Goal: Task Accomplishment & Management: Complete application form

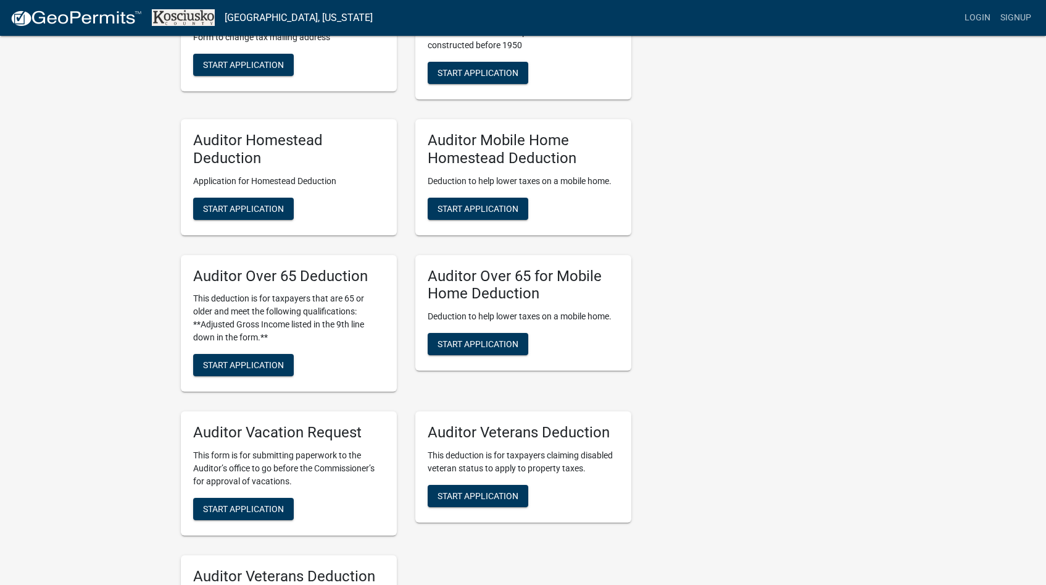
scroll to position [707, 0]
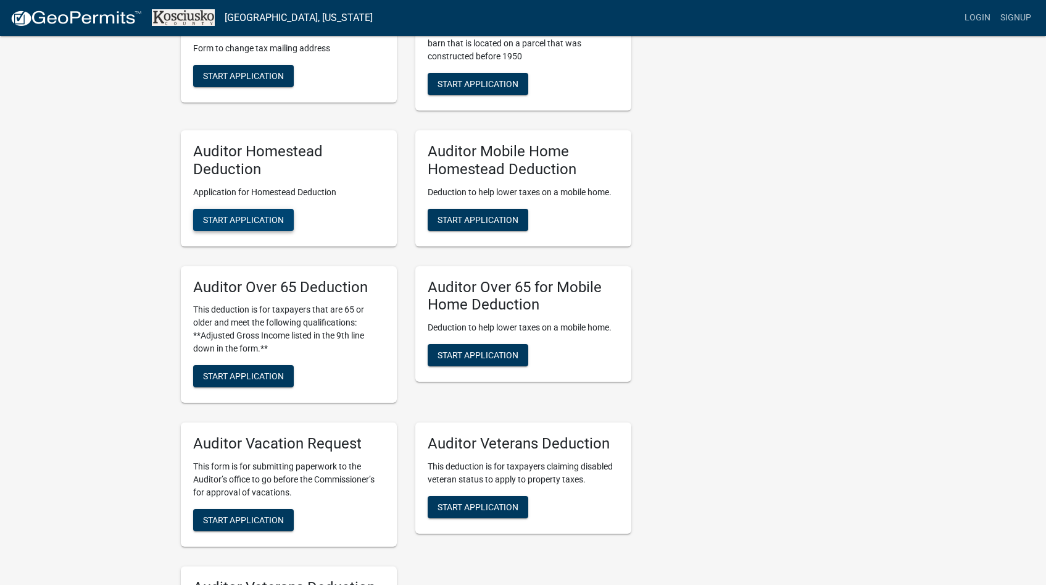
click at [245, 219] on span "Start Application" at bounding box center [243, 219] width 81 height 10
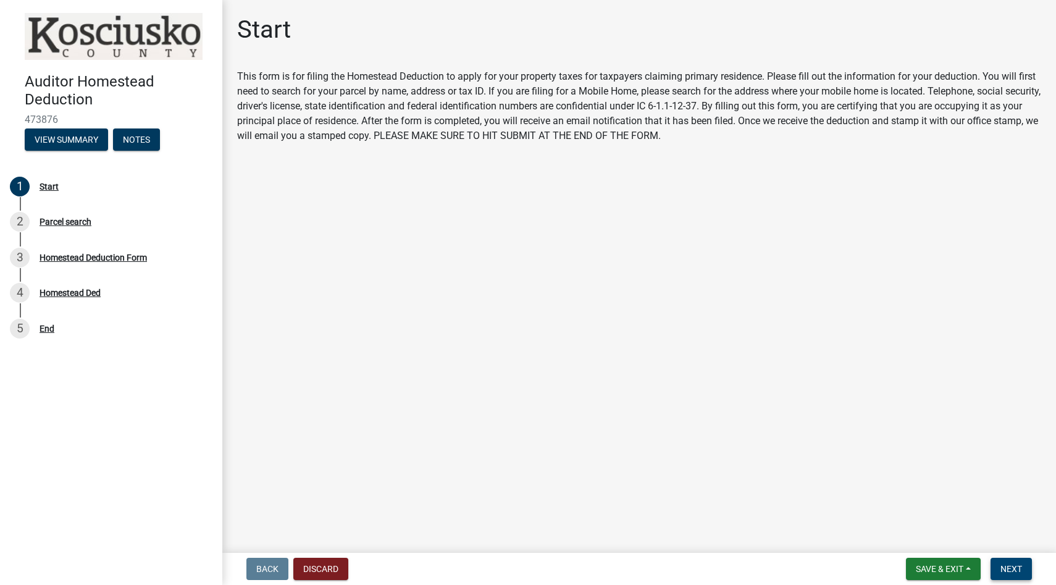
click at [1011, 567] on span "Next" at bounding box center [1011, 569] width 22 height 10
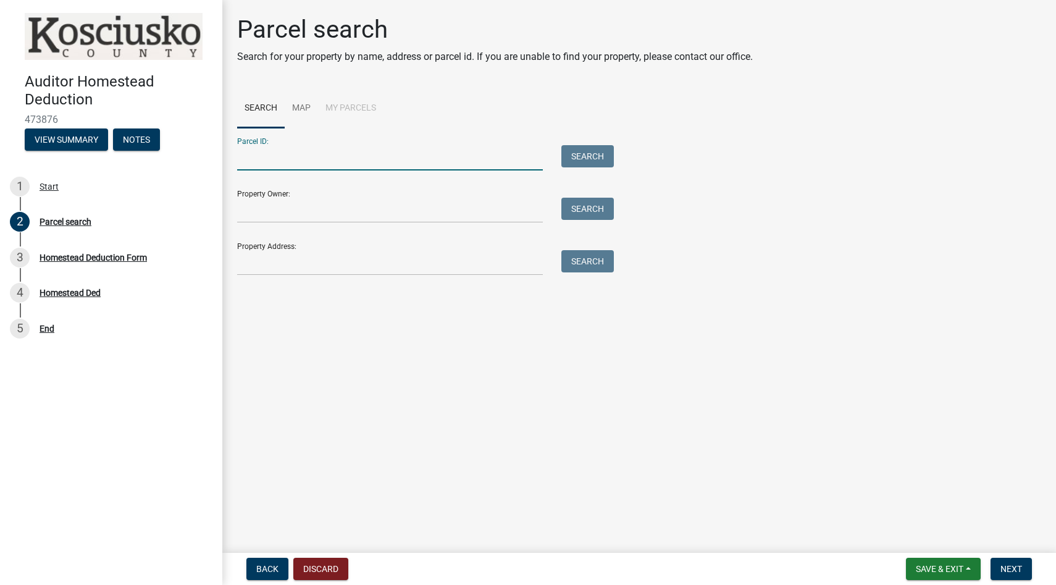
click at [261, 163] on input "Parcel ID:" at bounding box center [390, 157] width 306 height 25
type input "43-04-14-100-330.000-025"
click at [571, 152] on button "Search" at bounding box center [587, 156] width 52 height 22
drag, startPoint x: 269, startPoint y: 163, endPoint x: 275, endPoint y: 178, distance: 16.4
click at [273, 173] on form "Parcel ID: 43-04-14-100-330.000-025 Search Property Owner: Search Property Addr…" at bounding box center [422, 202] width 370 height 148
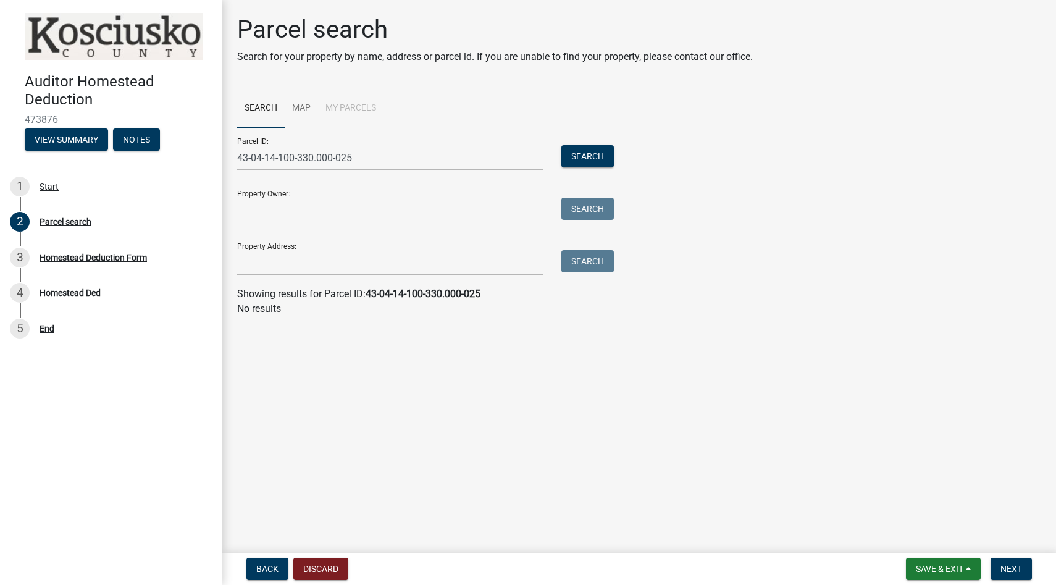
click at [285, 178] on form "Parcel ID: 43-04-14-100-330.000-025 Search Property Owner: Search Property Addr…" at bounding box center [422, 202] width 370 height 148
drag, startPoint x: 356, startPoint y: 159, endPoint x: 223, endPoint y: 157, distance: 133.4
click at [223, 157] on div "Parcel search Search for your property by name, address or parcel id. If you ar…" at bounding box center [638, 171] width 833 height 312
click at [271, 270] on input "Property Address:" at bounding box center [390, 262] width 306 height 25
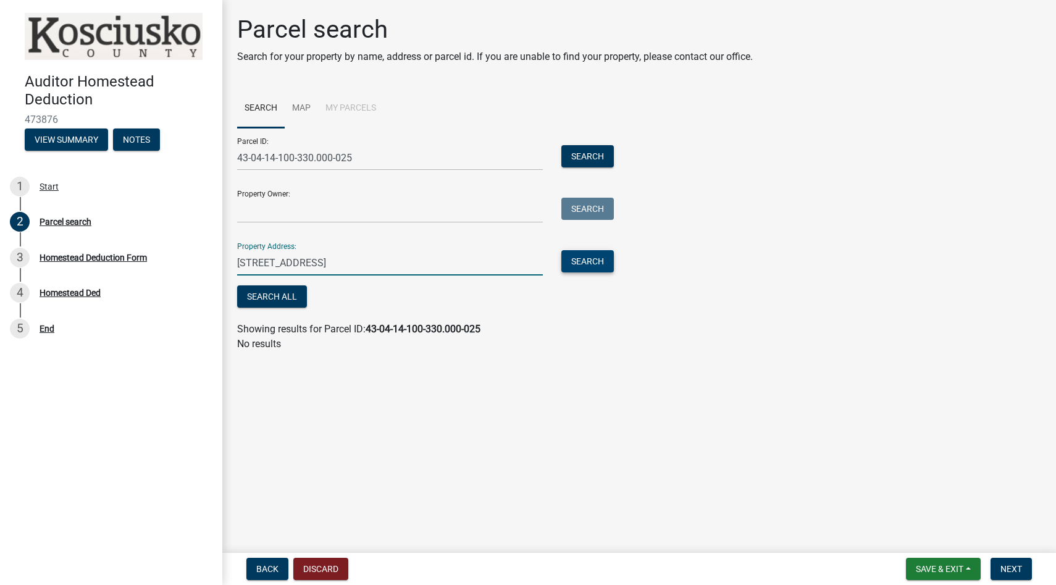
click at [587, 259] on button "Search" at bounding box center [587, 261] width 52 height 22
click at [446, 264] on input "11603 N Elm Grove Drive, Syracuse, IN 46567" at bounding box center [390, 262] width 306 height 25
drag, startPoint x: 445, startPoint y: 262, endPoint x: 394, endPoint y: 257, distance: 51.5
click at [394, 257] on input "11603 N Elm Grove Drive, Syracuse, IN 46567" at bounding box center [390, 262] width 306 height 25
type input "11603 N Elm Grove Drive, Syracuse,"
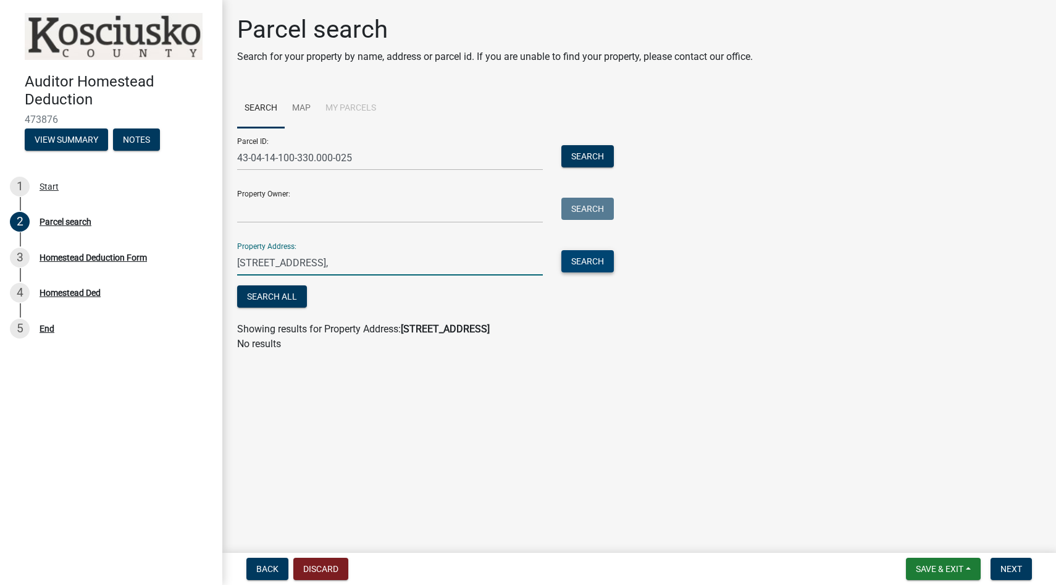
click at [586, 259] on button "Search" at bounding box center [587, 261] width 52 height 22
click at [243, 211] on input "Property Owner:" at bounding box center [390, 210] width 306 height 25
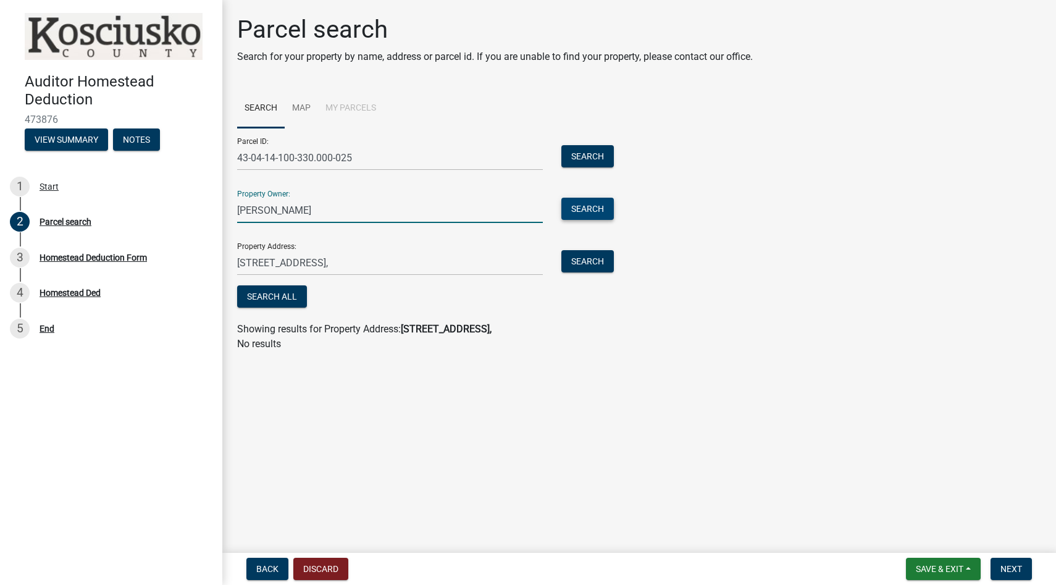
type input "Ronald McCrimmond"
click at [586, 212] on button "Search" at bounding box center [587, 209] width 52 height 22
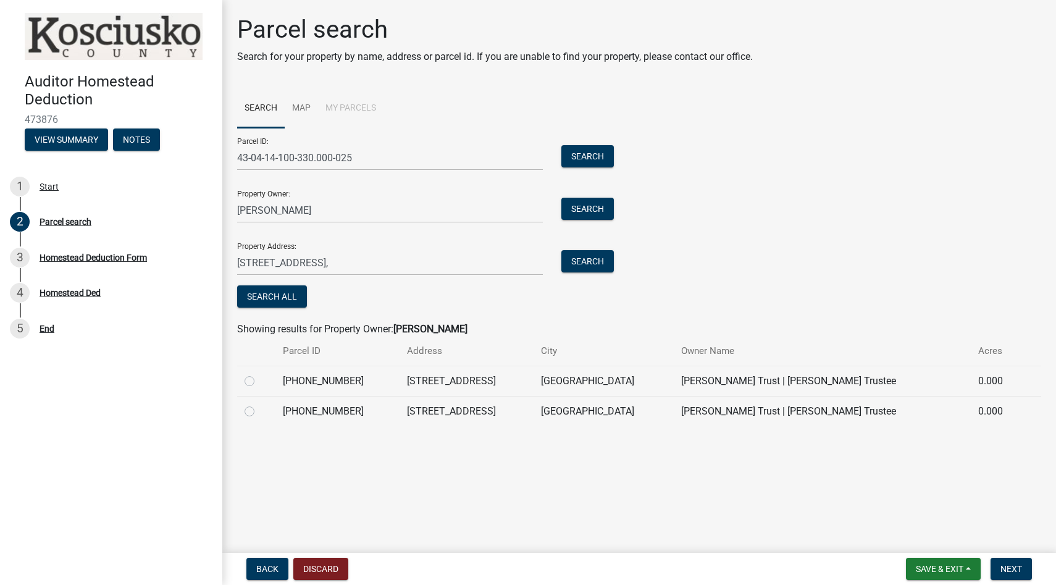
click at [259, 404] on label at bounding box center [259, 404] width 0 height 0
click at [259, 409] on input "radio" at bounding box center [263, 408] width 8 height 8
radio input "true"
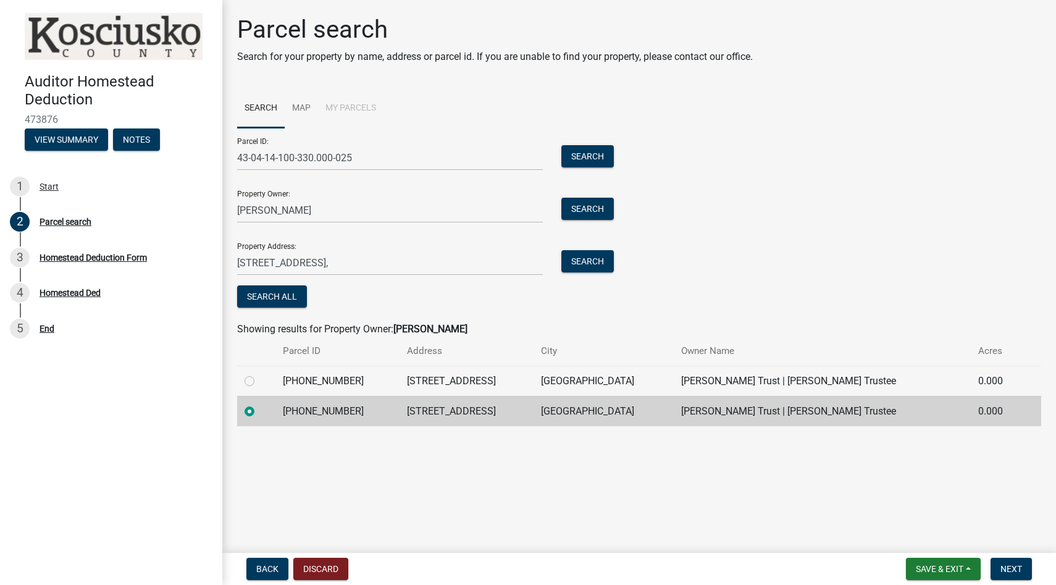
click at [259, 373] on label at bounding box center [259, 373] width 0 height 0
click at [259, 382] on input "radio" at bounding box center [263, 377] width 8 height 8
radio input "true"
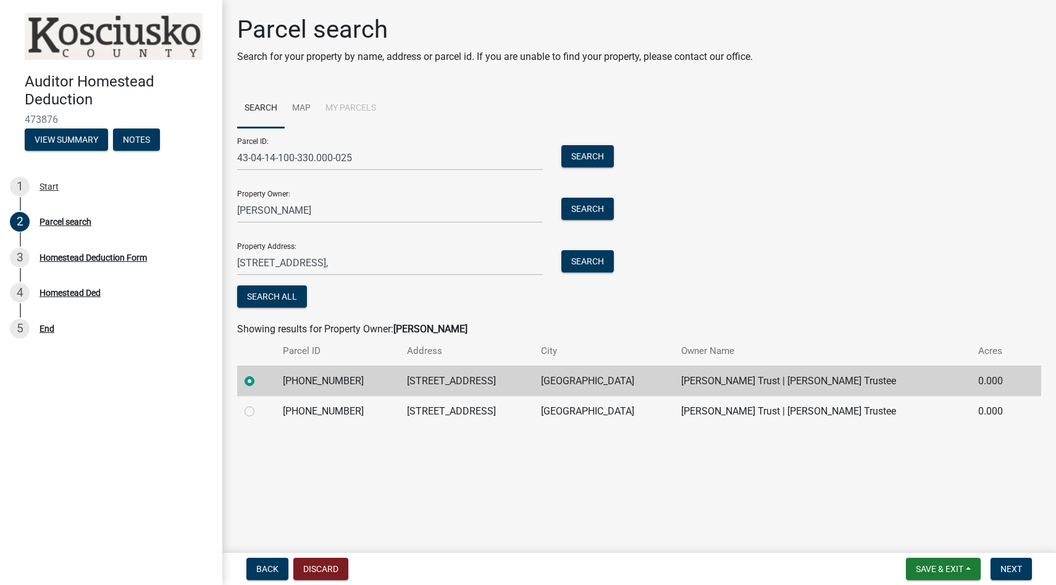
click at [259, 404] on label at bounding box center [259, 404] width 0 height 0
click at [259, 412] on input "radio" at bounding box center [263, 408] width 8 height 8
radio input "true"
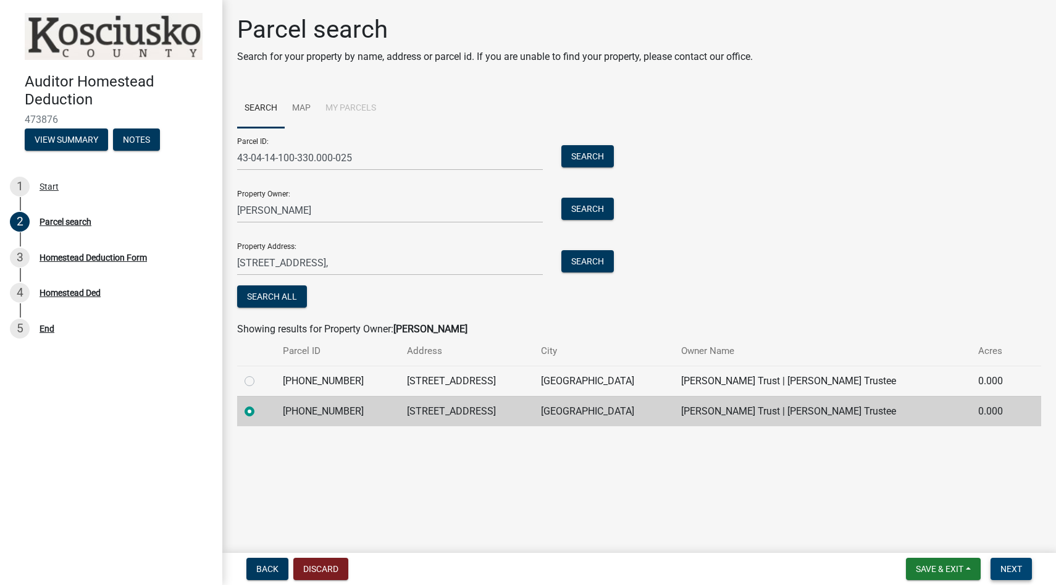
click at [1007, 566] on span "Next" at bounding box center [1011, 569] width 22 height 10
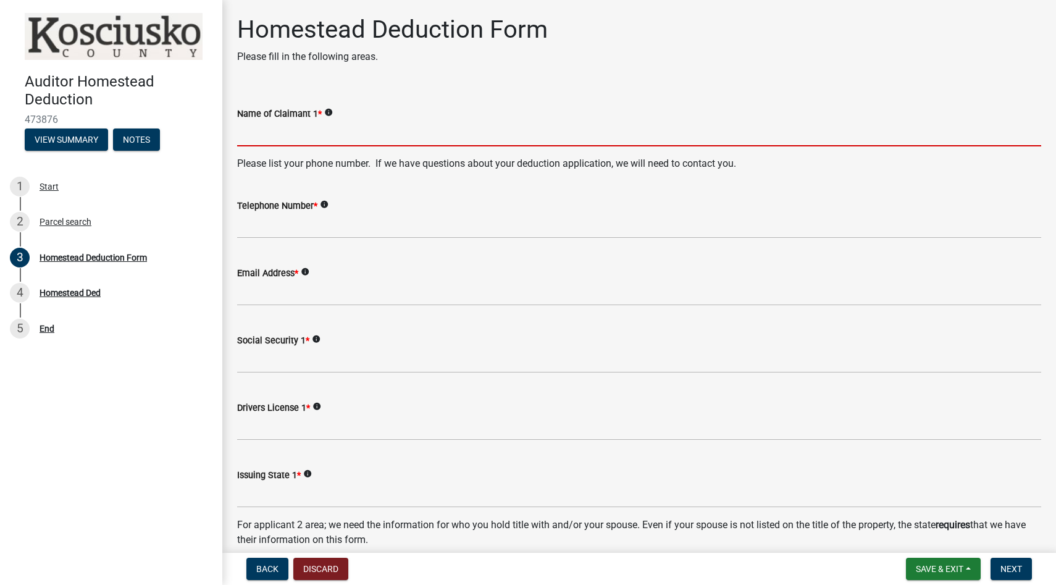
click at [265, 127] on input "Name of Claimant 1 *" at bounding box center [639, 133] width 804 height 25
type input "[PERSON_NAME]"
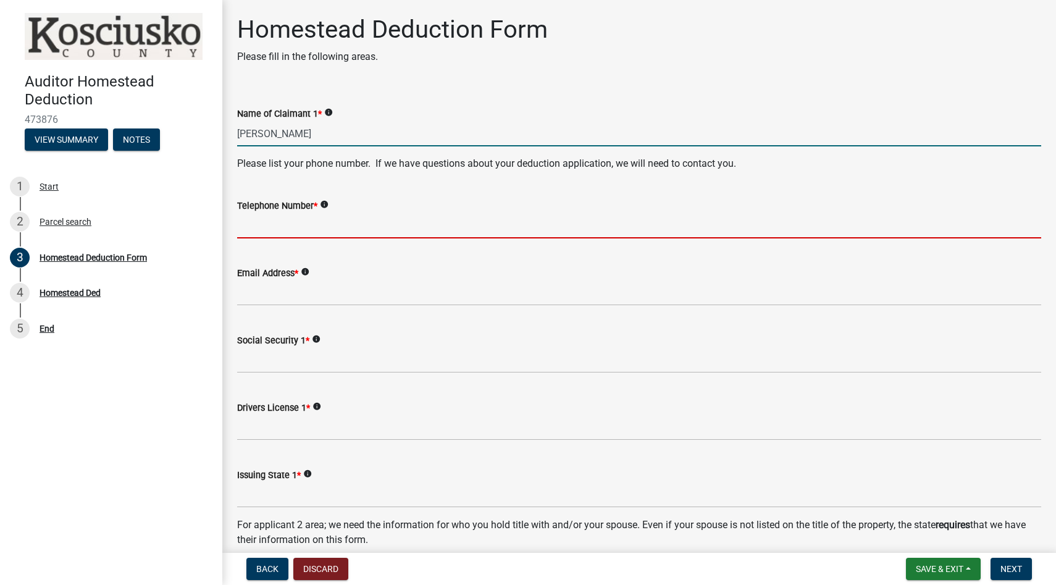
type input "3174075500"
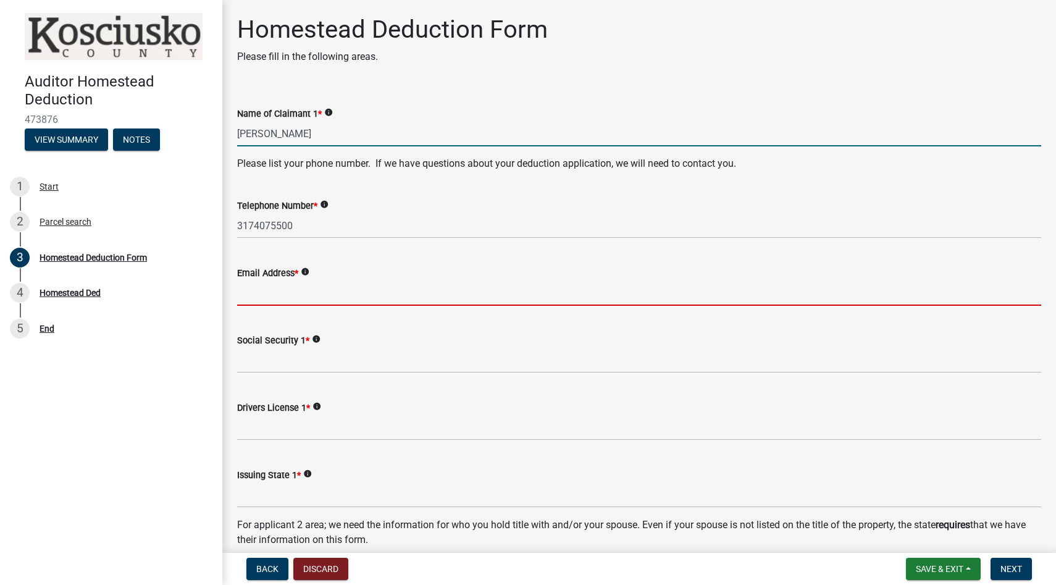
type input "[PERSON_NAME][EMAIL_ADDRESS][DOMAIN_NAME]"
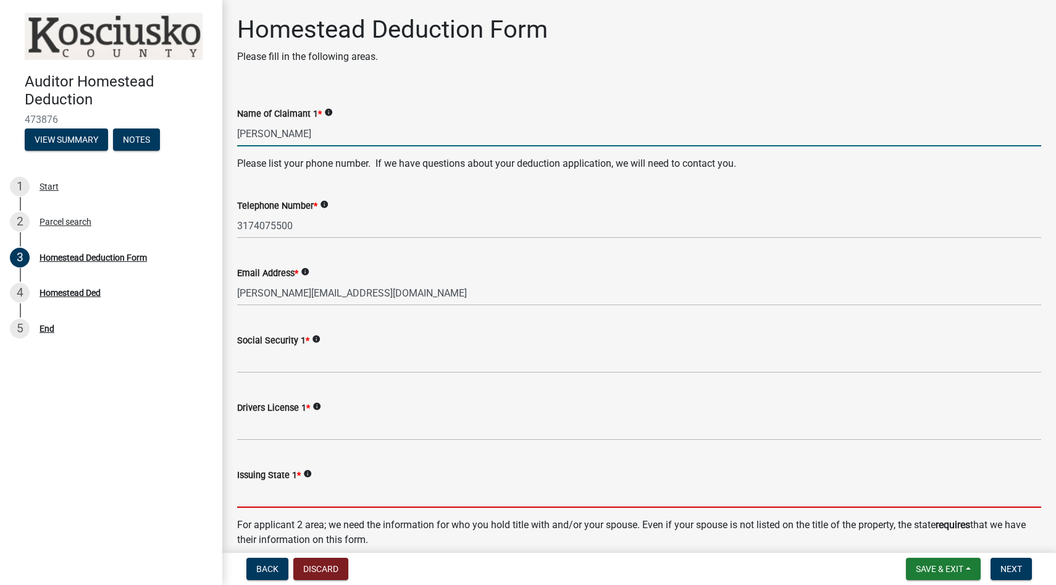
type input "IN"
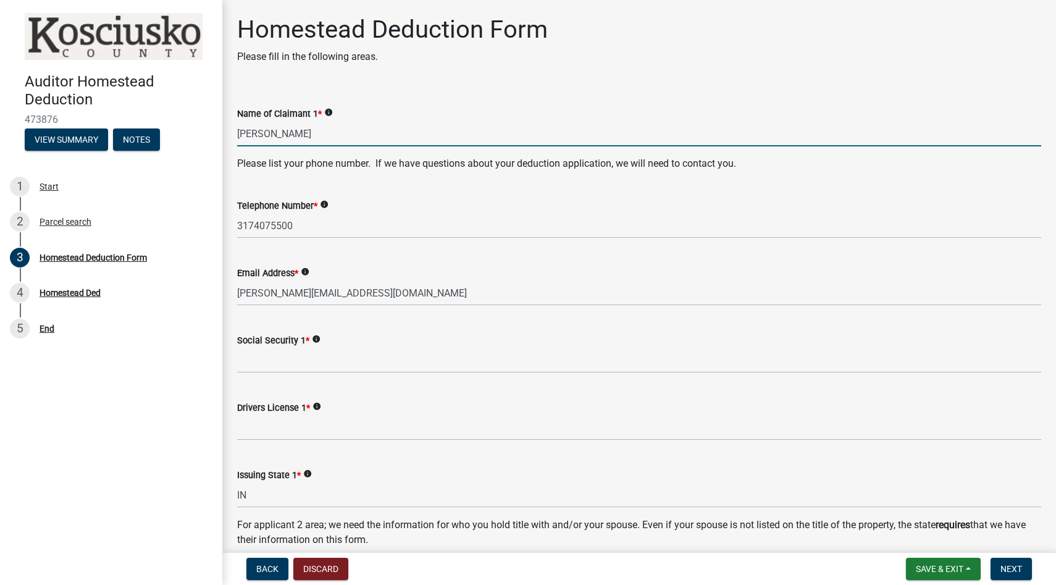
click at [355, 136] on input "[PERSON_NAME]" at bounding box center [639, 133] width 804 height 25
type input "[PERSON_NAME]"
click at [391, 233] on input "3174075500" at bounding box center [639, 225] width 804 height 25
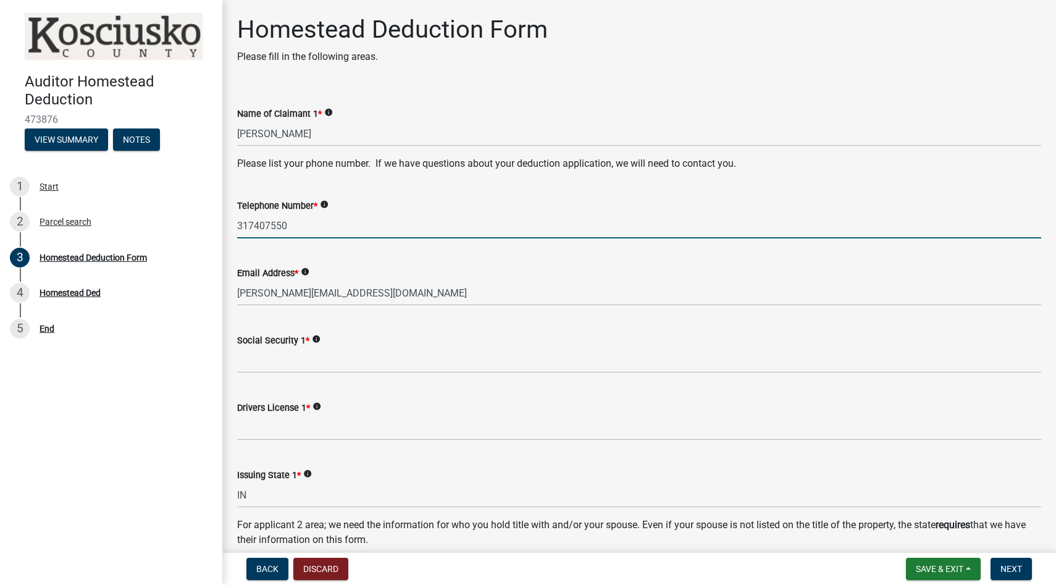
type input "3174075500"
click at [348, 333] on div "Social Security 1 * info" at bounding box center [639, 340] width 804 height 15
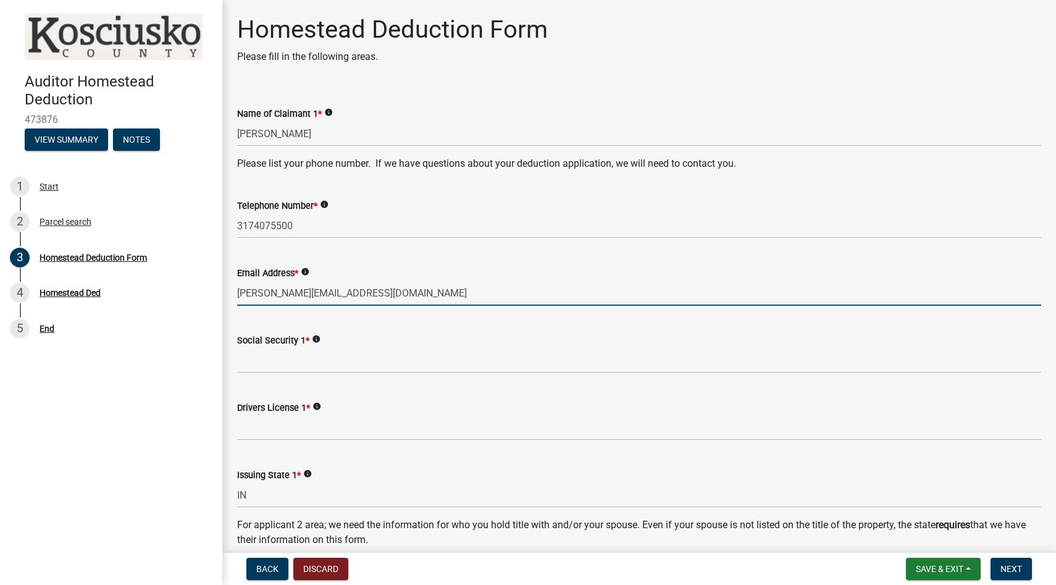
click at [391, 289] on input "[PERSON_NAME][EMAIL_ADDRESS][DOMAIN_NAME]" at bounding box center [639, 292] width 804 height 25
type input "[PERSON_NAME][EMAIL_ADDRESS][DOMAIN_NAME]"
click at [440, 387] on div "Drivers License 1 * info" at bounding box center [639, 411] width 804 height 57
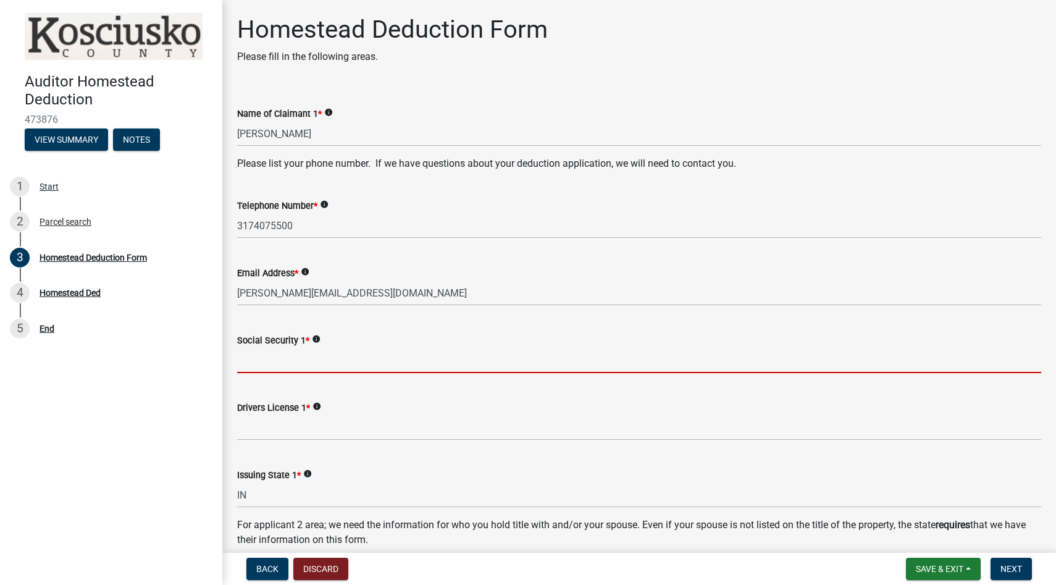
click at [280, 362] on input "Social Security 1 *" at bounding box center [639, 360] width 804 height 25
click at [315, 336] on icon "info" at bounding box center [316, 339] width 9 height 9
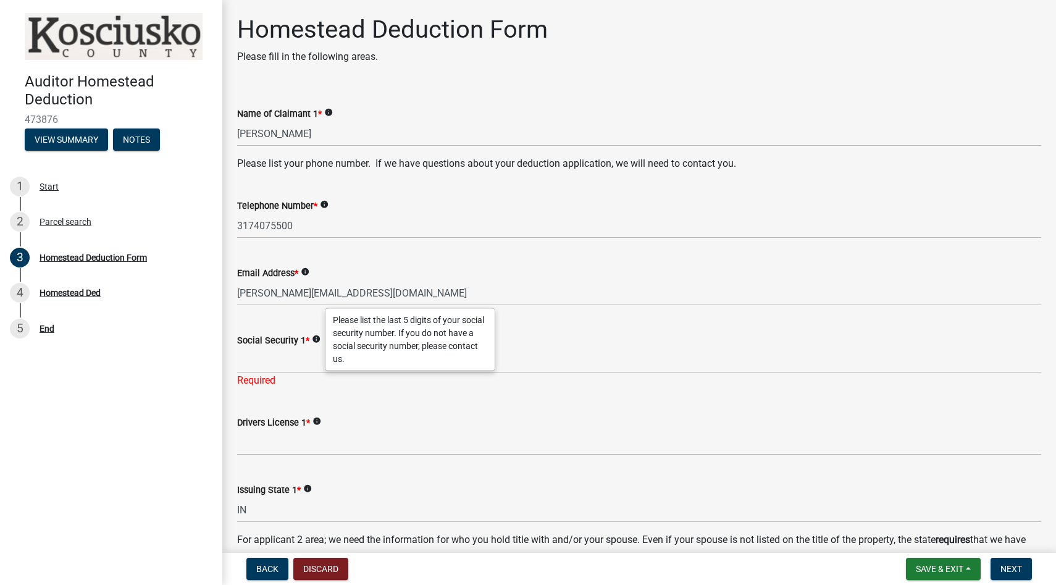
click at [315, 336] on icon "info" at bounding box center [316, 339] width 9 height 9
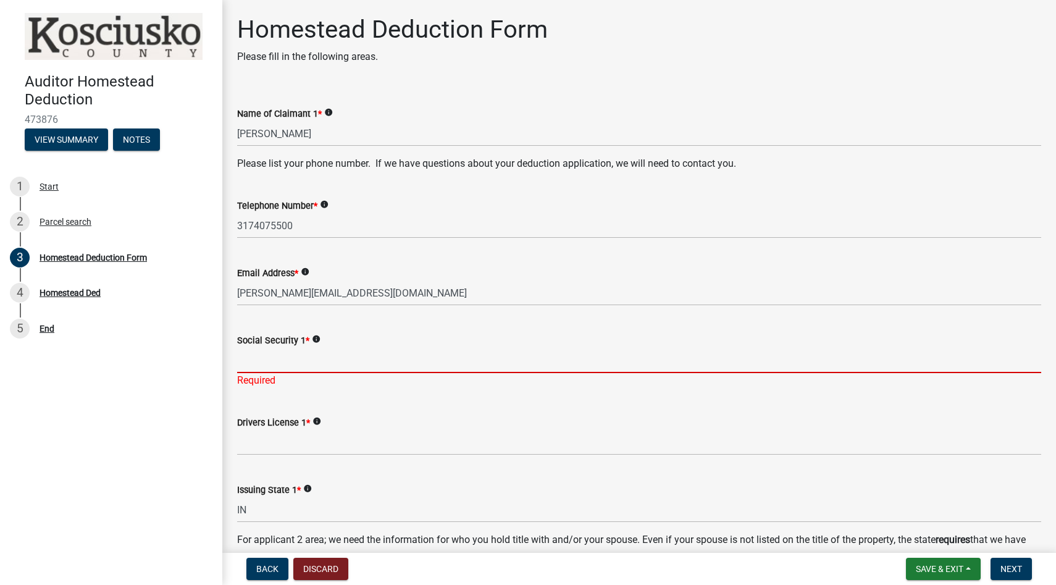
click at [255, 367] on input "Social Security 1 *" at bounding box center [639, 360] width 804 height 25
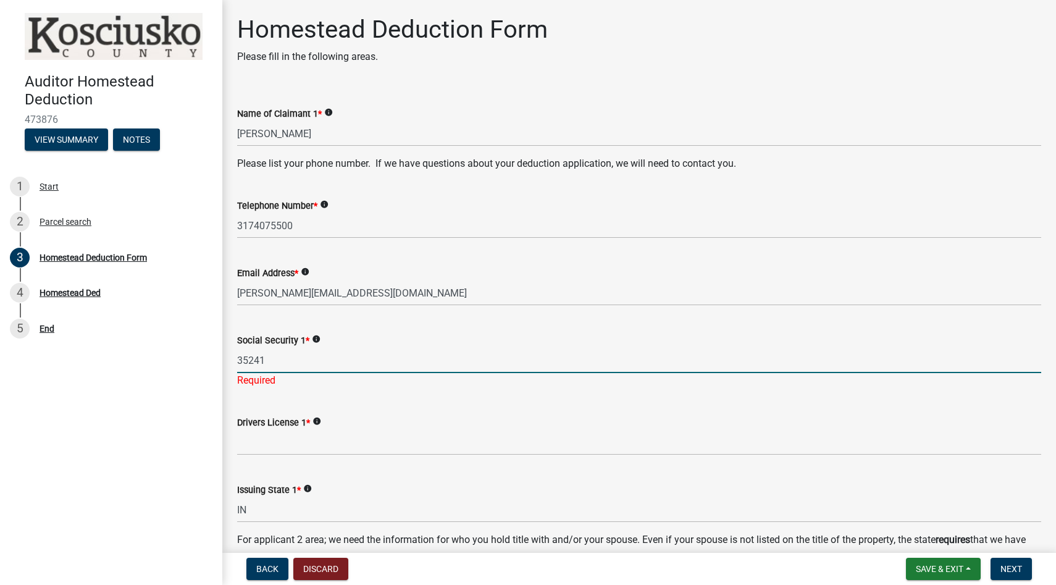
type input "35241"
click at [263, 447] on wm-data-entity-input "Drivers License 1 * info" at bounding box center [639, 431] width 804 height 67
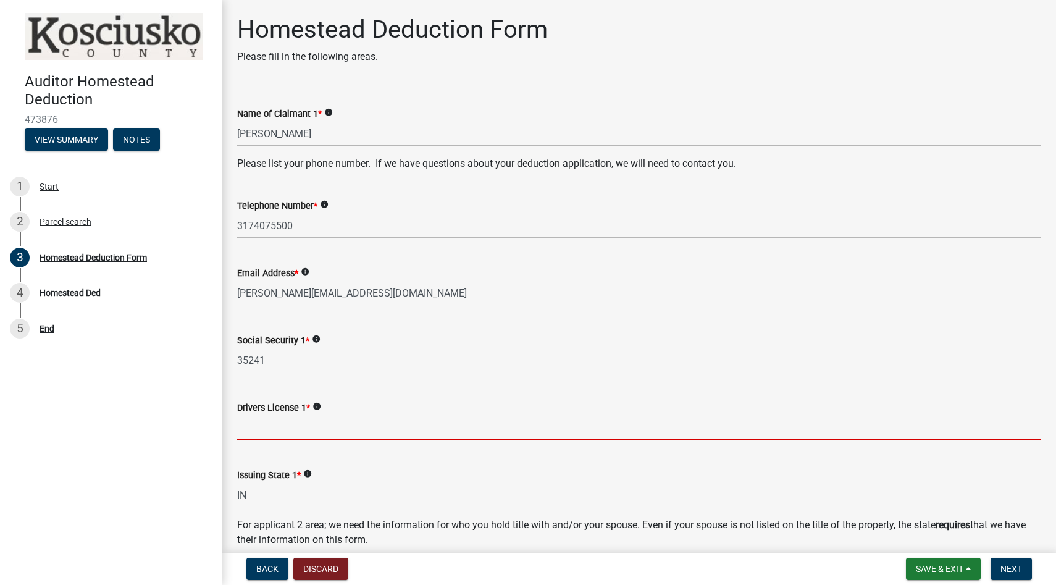
click at [319, 407] on icon "info" at bounding box center [316, 406] width 9 height 9
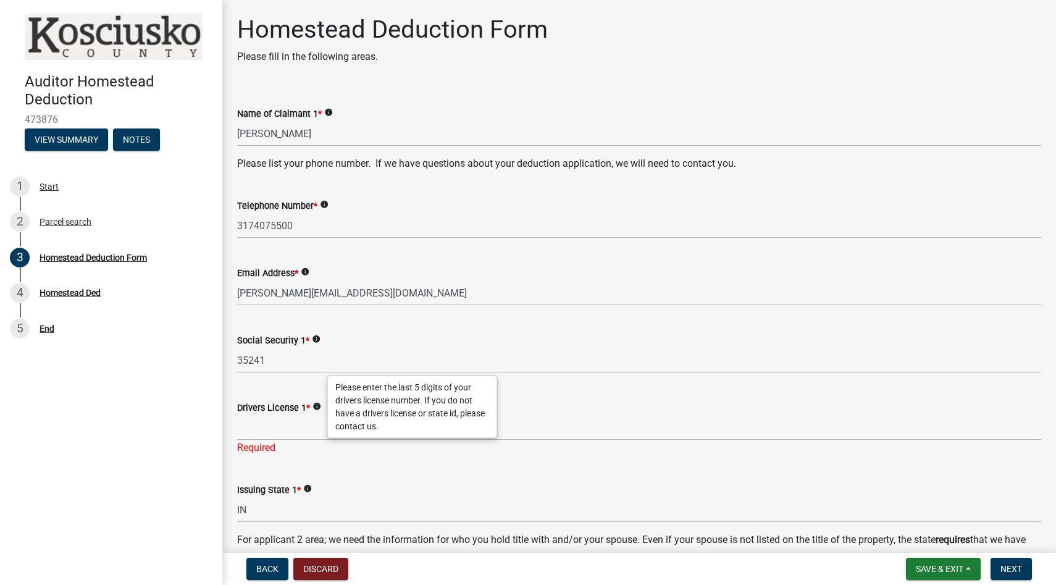
click at [319, 407] on icon "info" at bounding box center [316, 406] width 9 height 9
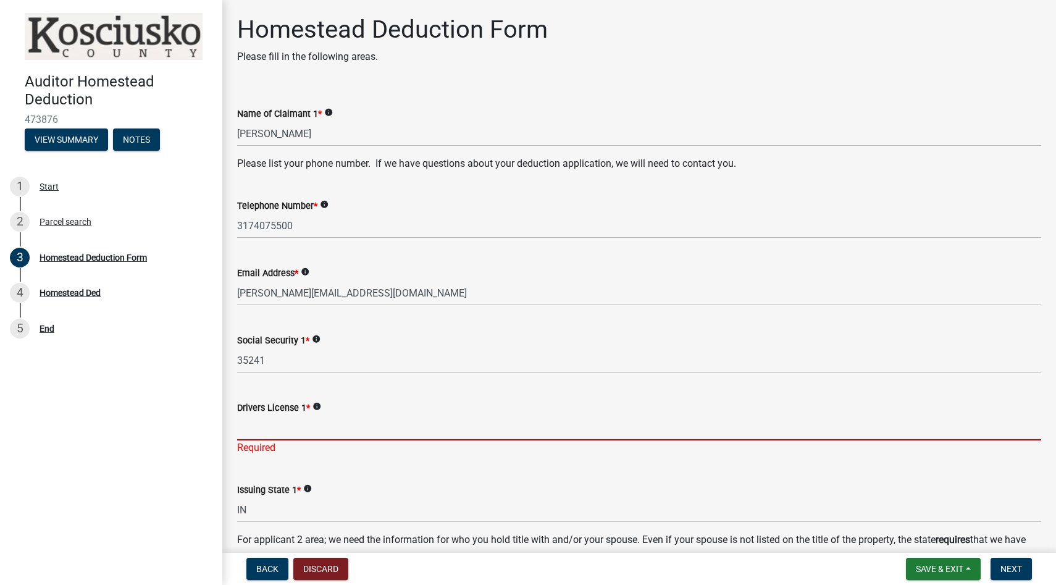
click at [272, 433] on input "Drivers License 1 *" at bounding box center [639, 427] width 804 height 25
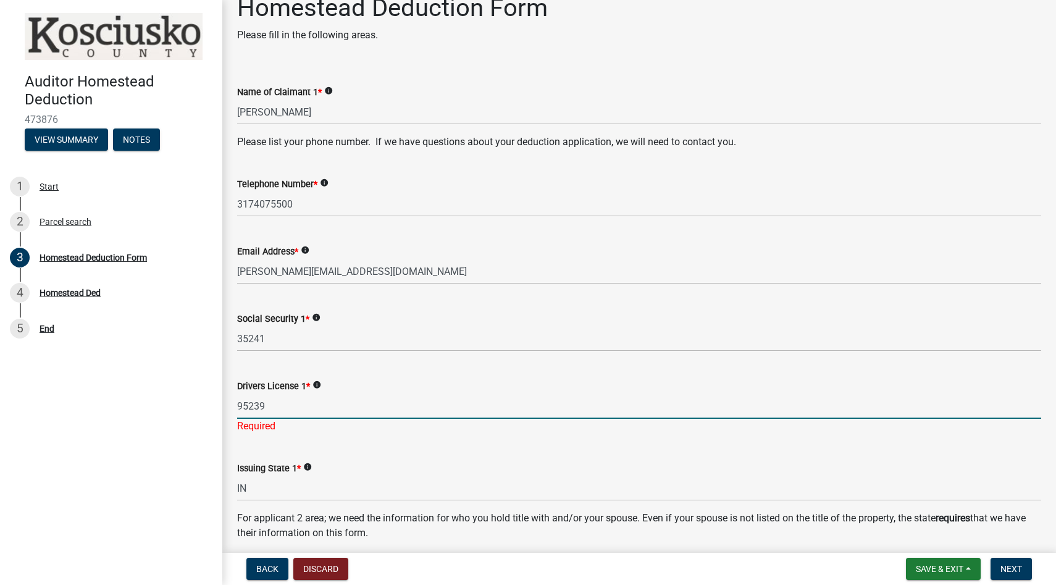
scroll to position [135, 0]
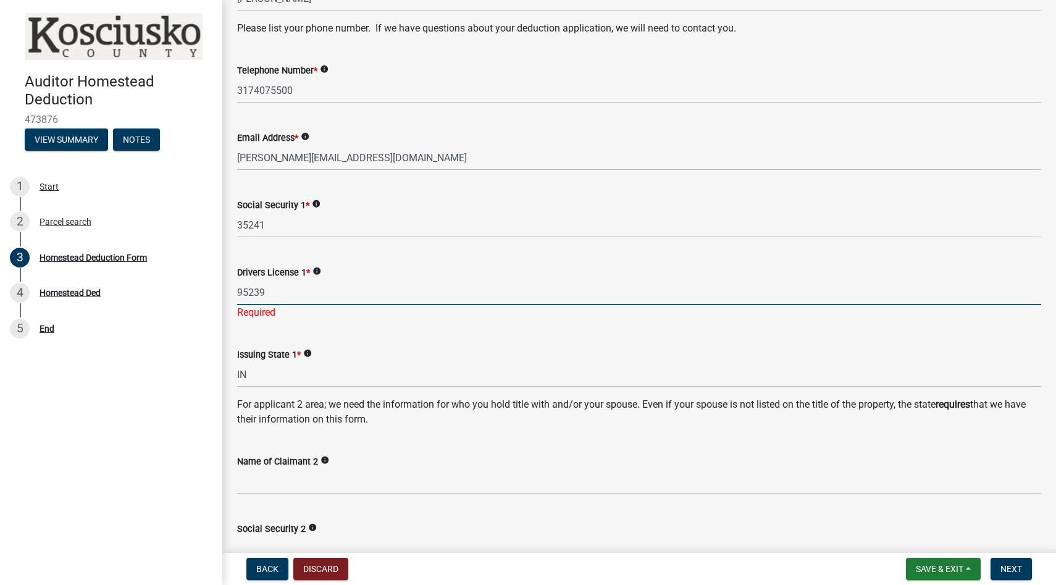
type input "95239"
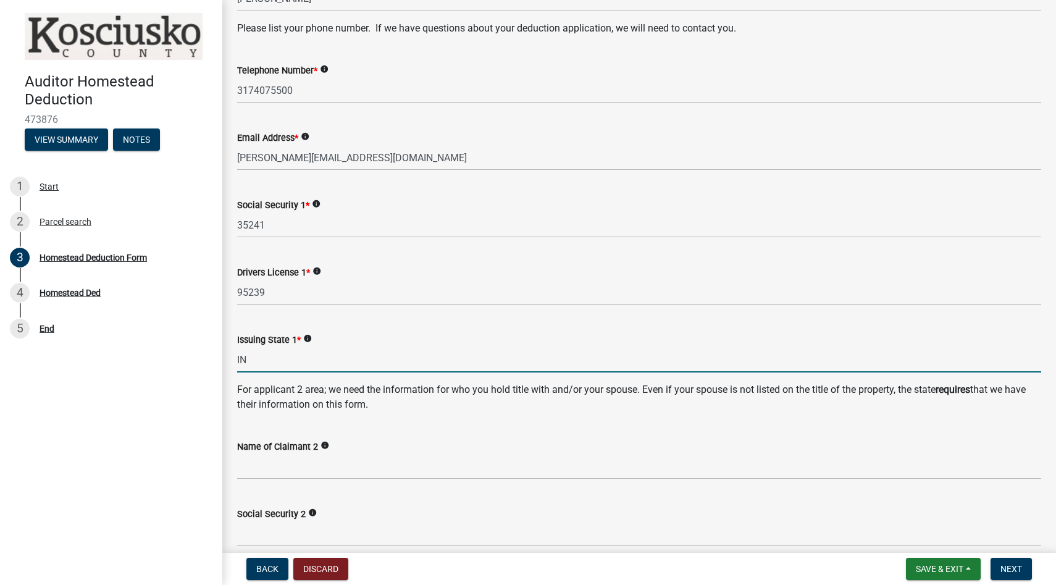
click at [251, 381] on wm-data-entity-input "Issuing State 1 * info IN" at bounding box center [639, 348] width 804 height 67
type input "IN"
click at [459, 438] on div "Name of Claimant 2 info" at bounding box center [639, 450] width 804 height 57
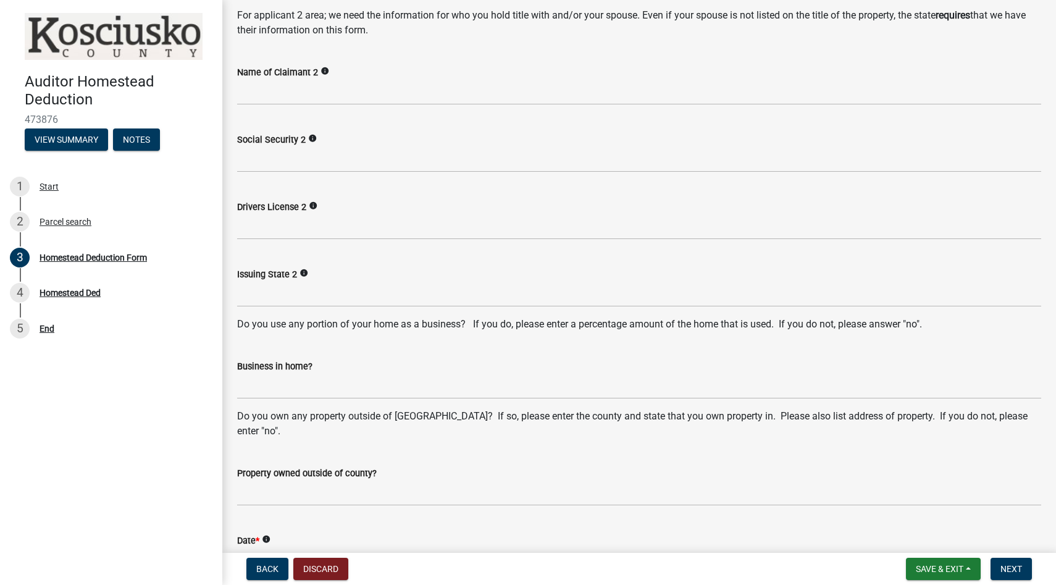
scroll to position [627, 0]
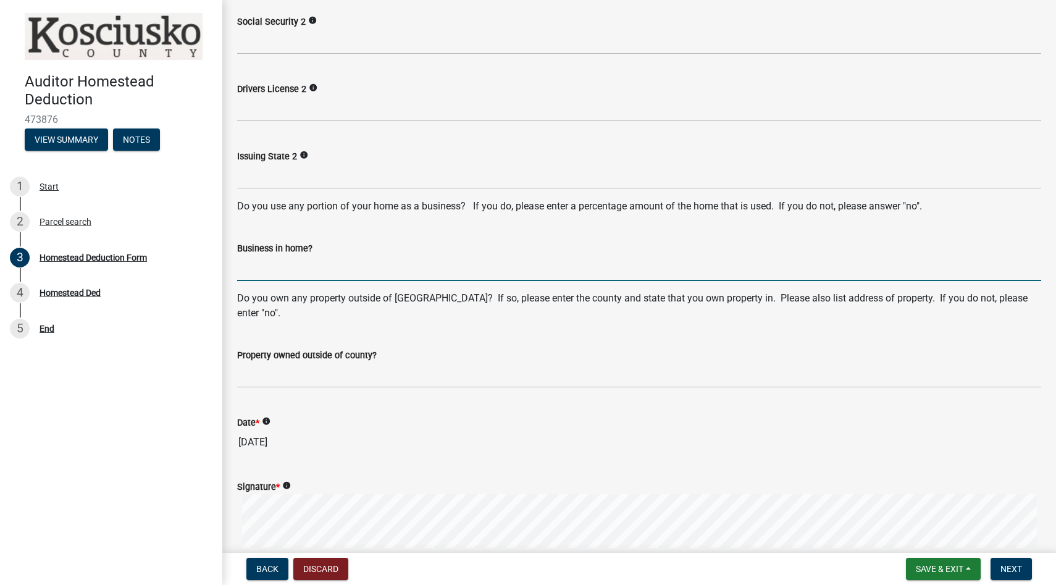
click at [257, 272] on input "Business in home?" at bounding box center [639, 268] width 804 height 25
type input "No"
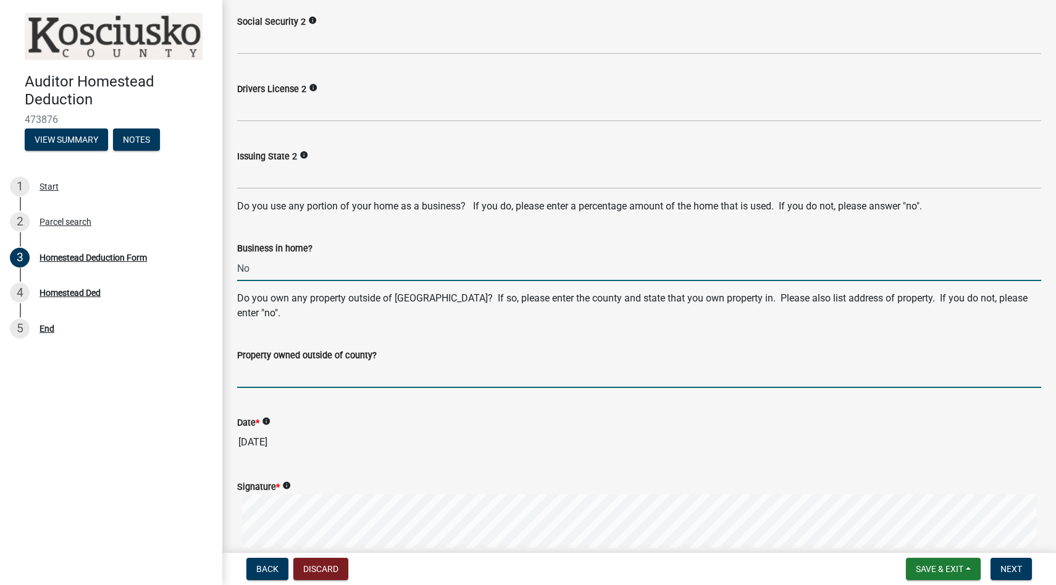
click at [257, 369] on input "Property owned outside of county?" at bounding box center [639, 374] width 804 height 25
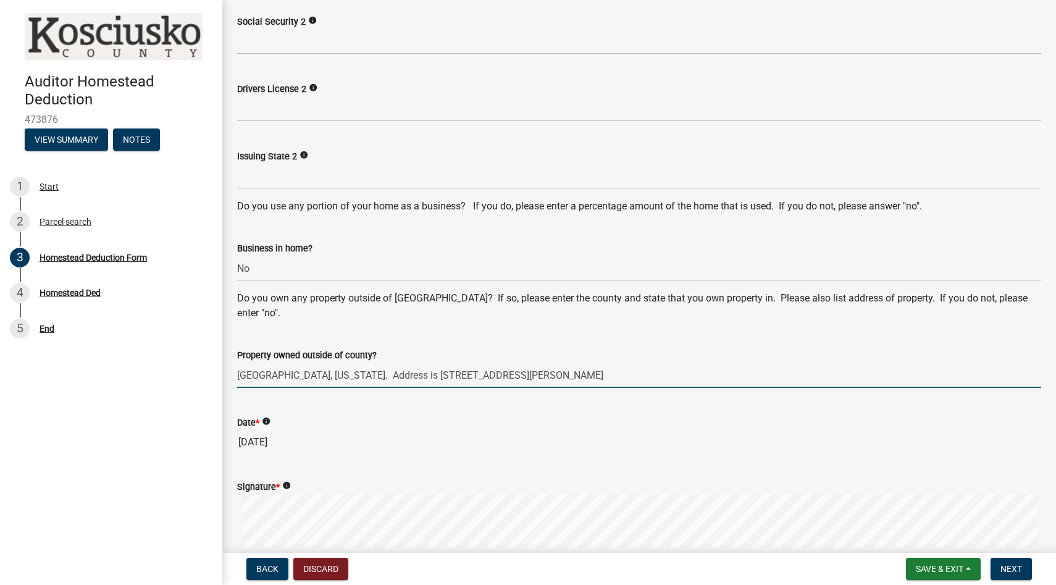
scroll to position [884, 0]
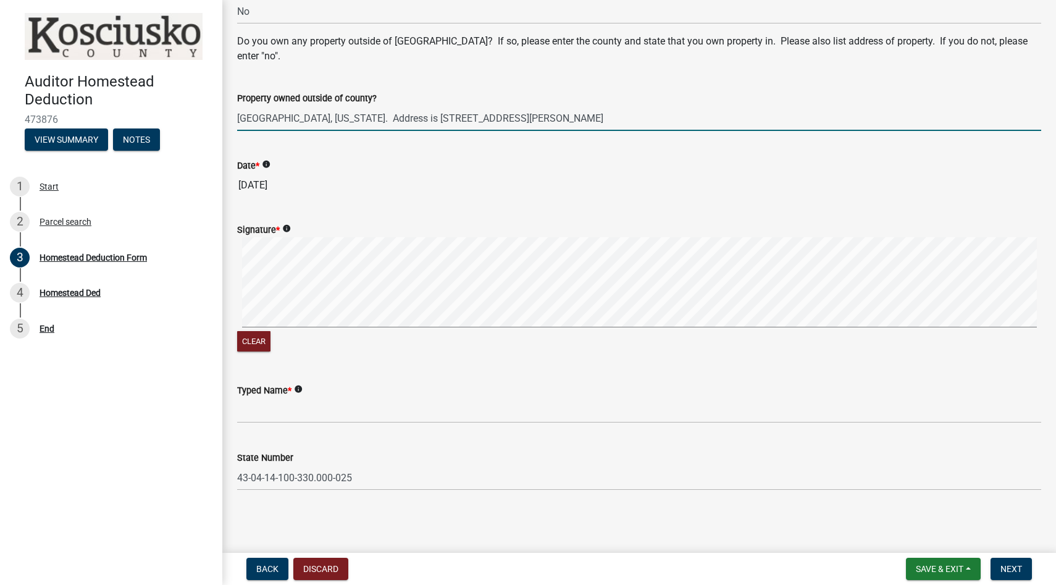
type input "[GEOGRAPHIC_DATA], [US_STATE]. Address is [STREET_ADDRESS][PERSON_NAME]"
click at [288, 227] on icon "info" at bounding box center [286, 228] width 9 height 9
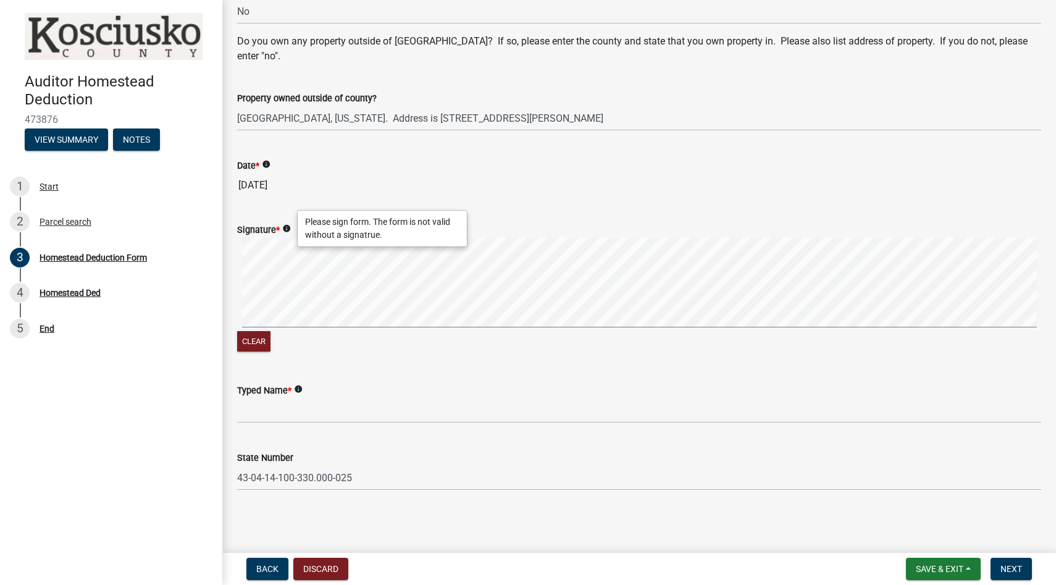
click at [288, 227] on icon "info" at bounding box center [286, 228] width 9 height 9
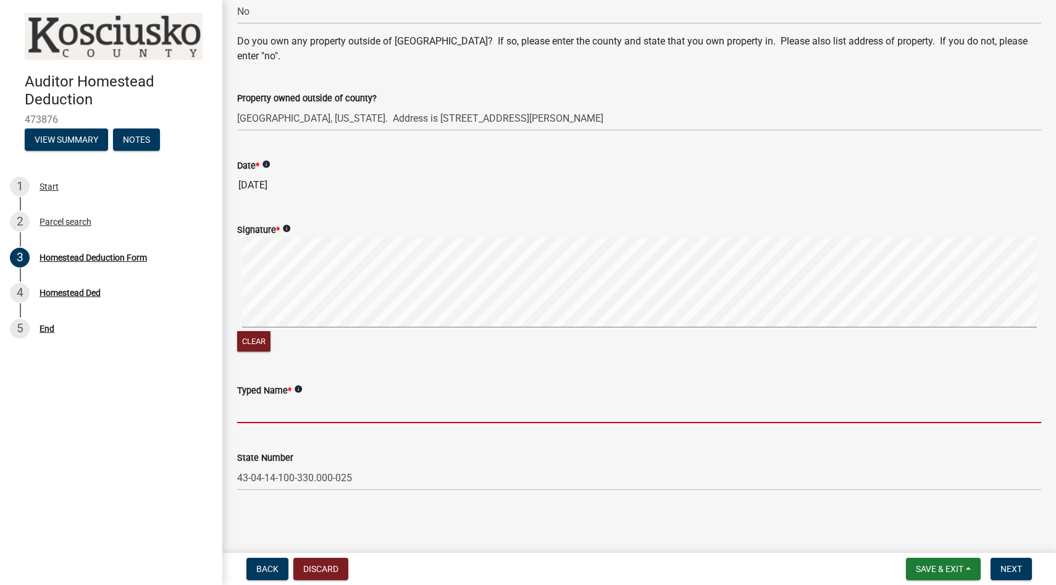
click at [277, 403] on input "Typed Name *" at bounding box center [639, 410] width 804 height 25
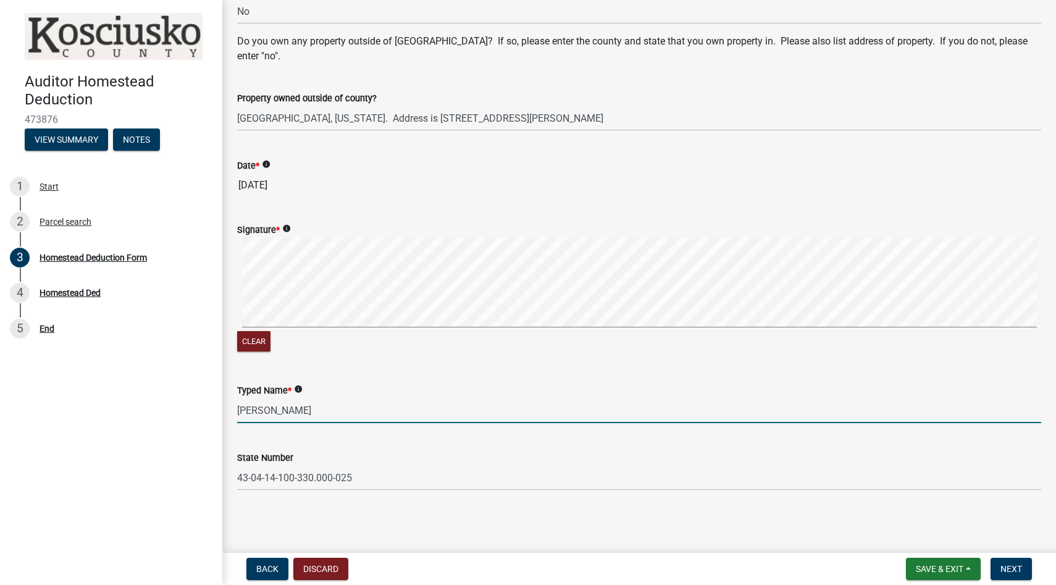
click at [346, 408] on input "[PERSON_NAME]" at bounding box center [639, 410] width 804 height 25
type input "[PERSON_NAME]"
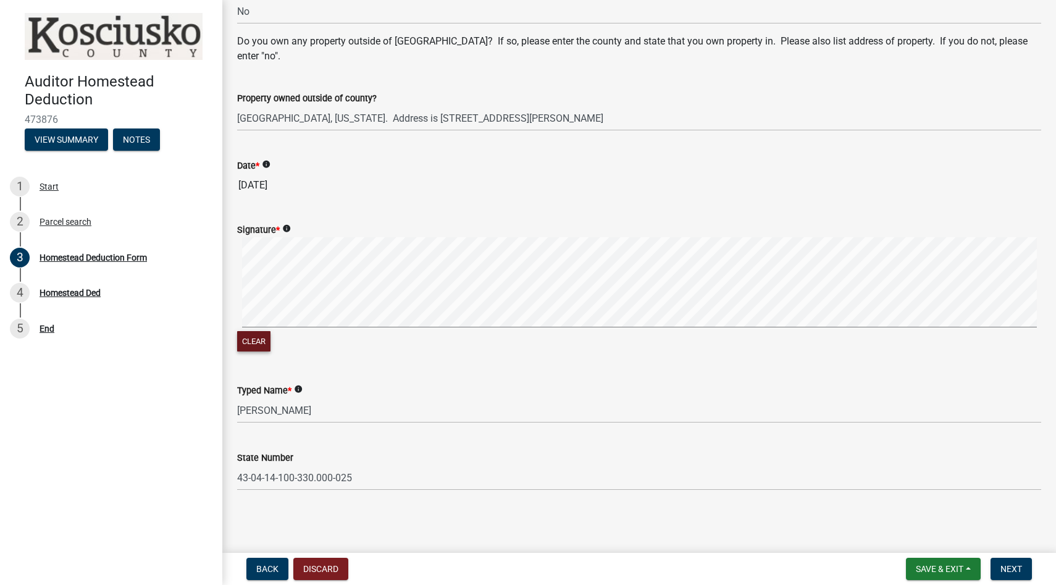
click at [252, 344] on button "Clear" at bounding box center [253, 341] width 33 height 20
click at [253, 337] on button "Clear" at bounding box center [253, 341] width 33 height 20
click at [260, 337] on button "Clear" at bounding box center [253, 341] width 33 height 20
click at [257, 348] on button "Clear" at bounding box center [253, 341] width 33 height 20
click at [259, 335] on button "Clear" at bounding box center [253, 341] width 33 height 20
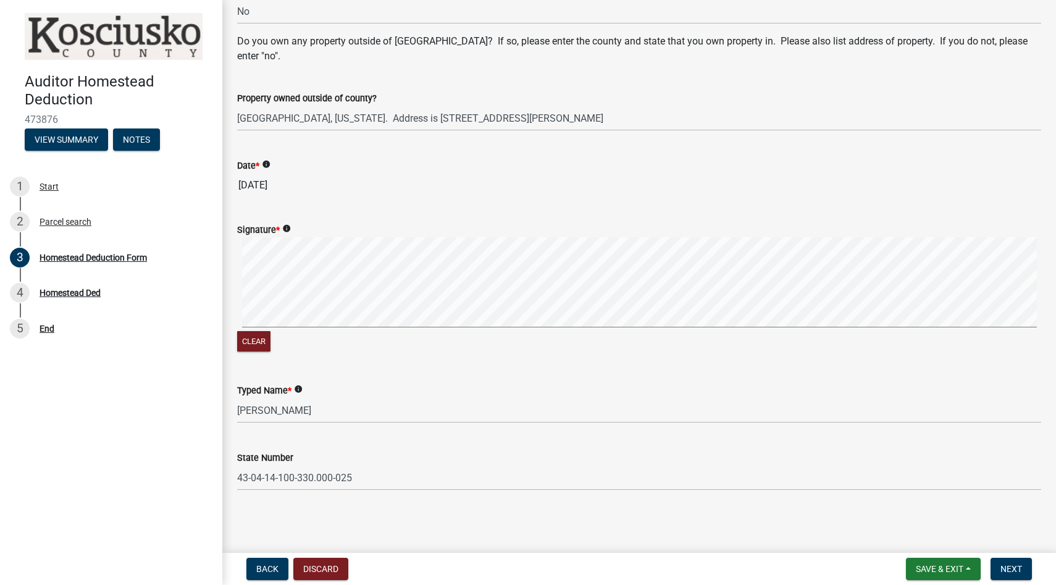
click at [283, 227] on icon "info" at bounding box center [286, 228] width 9 height 9
click at [288, 228] on icon "info" at bounding box center [286, 228] width 9 height 9
click at [250, 333] on button "Clear" at bounding box center [253, 341] width 33 height 20
click at [1019, 572] on span "Next" at bounding box center [1011, 569] width 22 height 10
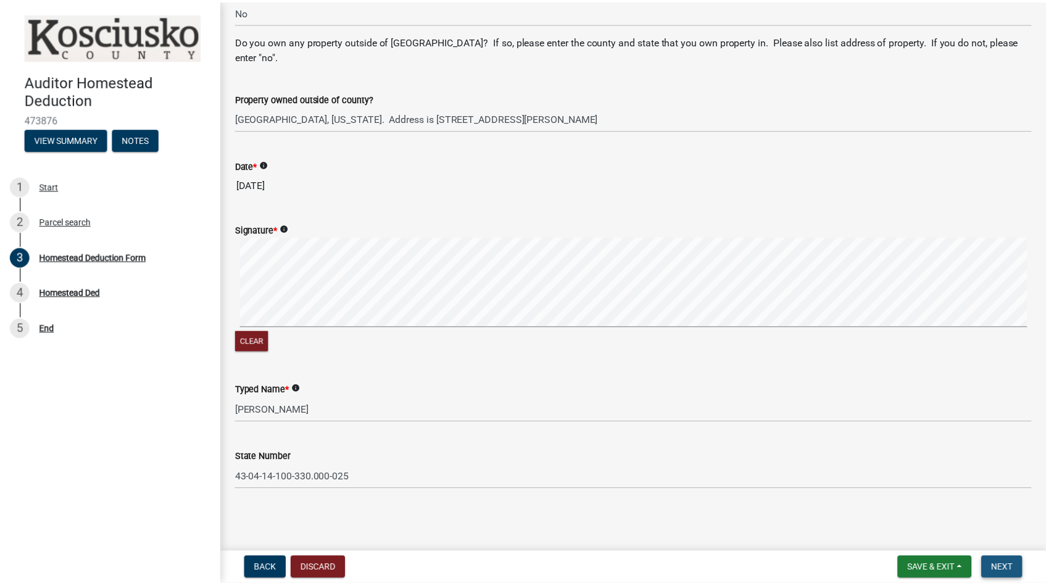
scroll to position [0, 0]
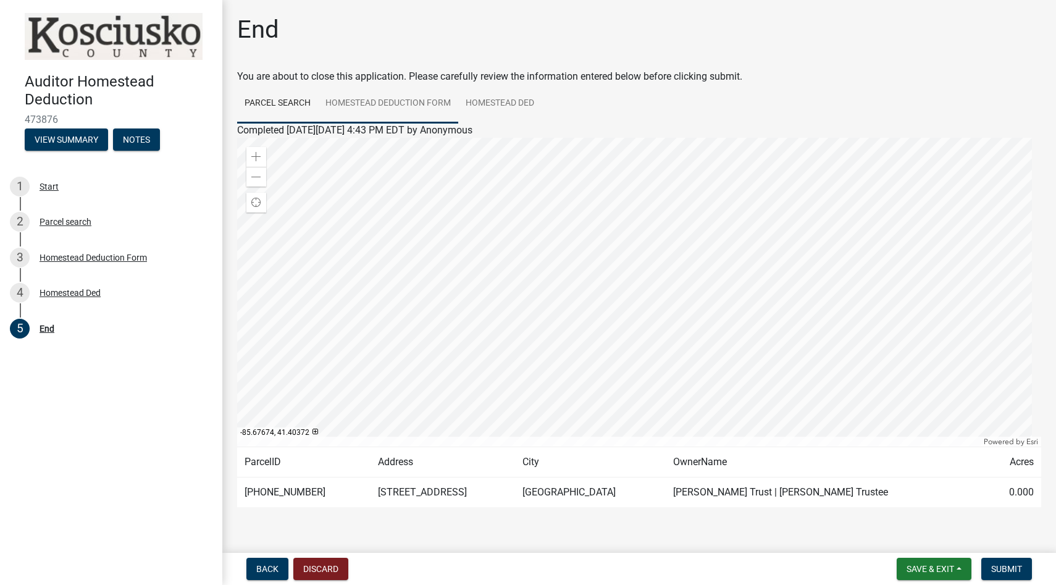
click at [353, 100] on link "Homestead Deduction Form" at bounding box center [388, 104] width 140 height 40
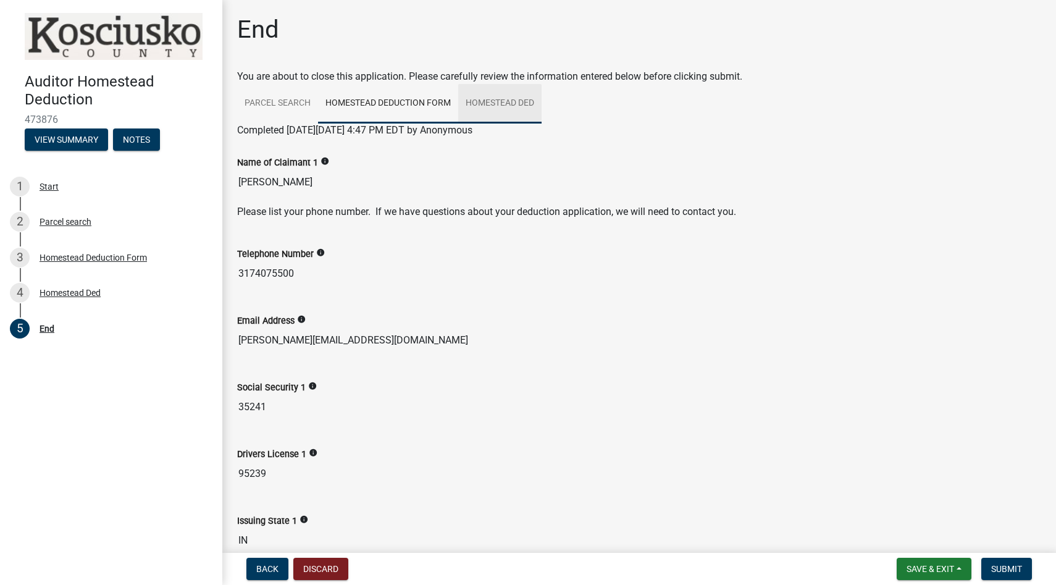
click at [477, 97] on link "Homestead Ded" at bounding box center [499, 104] width 83 height 40
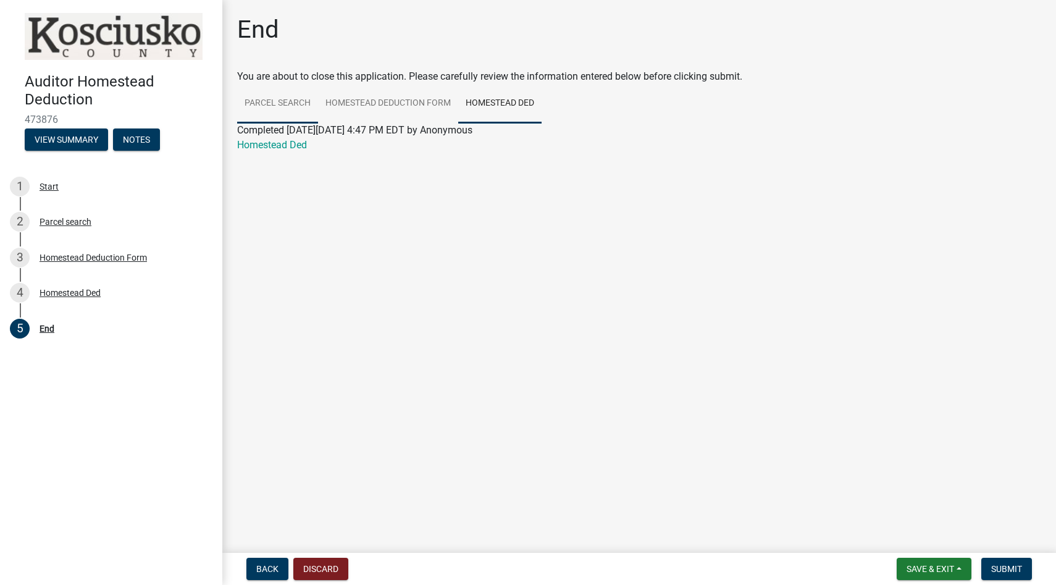
click at [280, 101] on link "Parcel search" at bounding box center [277, 104] width 81 height 40
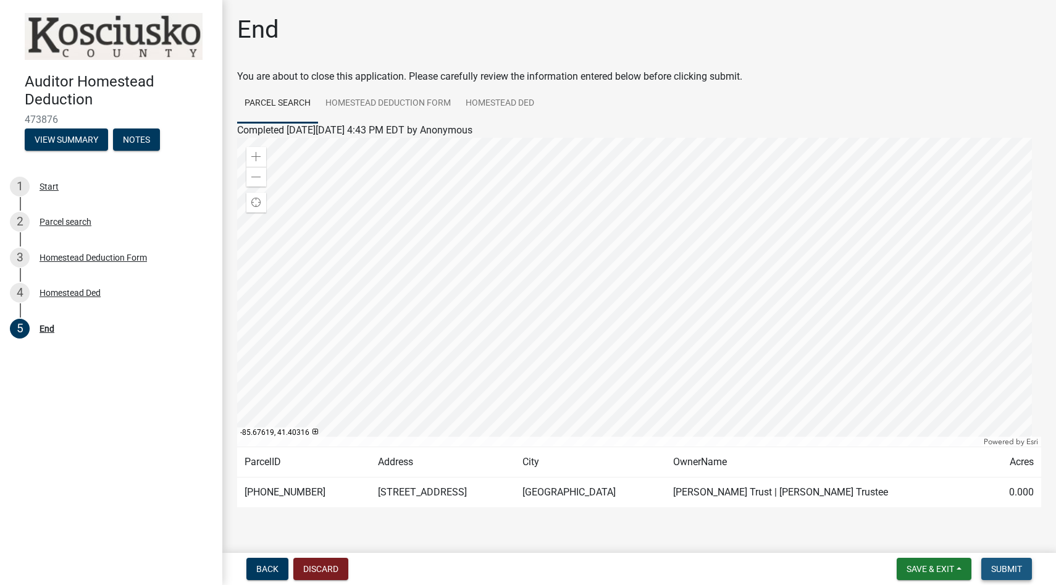
click at [1009, 564] on span "Submit" at bounding box center [1006, 569] width 31 height 10
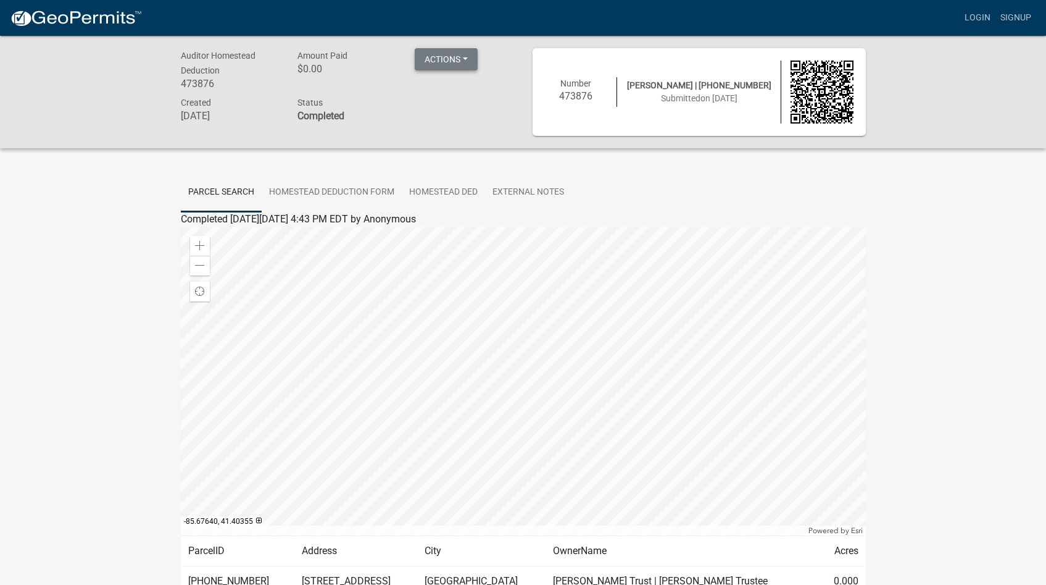
click at [428, 55] on button "Actions" at bounding box center [446, 59] width 63 height 22
click at [431, 56] on button "Actions" at bounding box center [446, 59] width 63 height 22
click at [467, 54] on button "Actions" at bounding box center [446, 59] width 63 height 22
click at [451, 92] on link "Printer Friendly" at bounding box center [464, 92] width 99 height 30
